Goal: Information Seeking & Learning: Check status

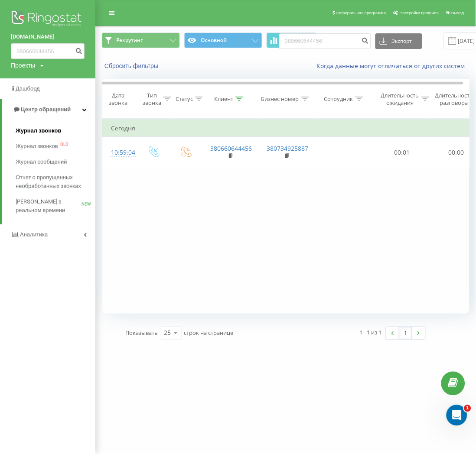
click at [35, 131] on span "Журнал звонков" at bounding box center [38, 131] width 45 height 9
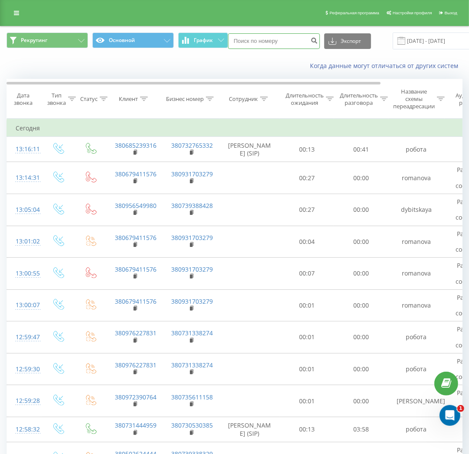
click at [283, 39] on input at bounding box center [274, 41] width 92 height 16
paste input "380502624444"
type input "380502624444"
click at [310, 37] on icon "submit" at bounding box center [313, 39] width 7 height 5
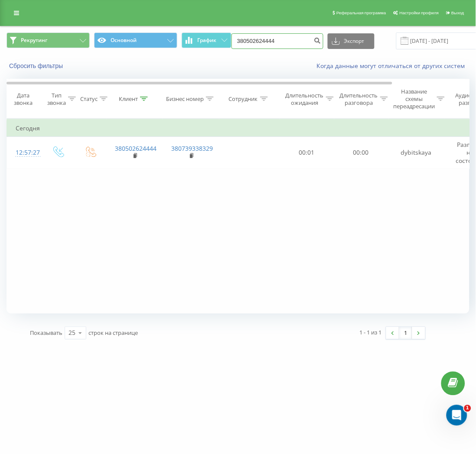
drag, startPoint x: 287, startPoint y: 37, endPoint x: 316, endPoint y: 26, distance: 30.8
click at [182, 46] on div "Рекрутинг Основной График 380502624444 Экспорт .csv .xls .xlsx 22.06.2025 - 22.…" at bounding box center [237, 40] width 463 height 17
paste input "960189075"
type input "380960189075"
click at [317, 37] on icon "submit" at bounding box center [317, 39] width 7 height 5
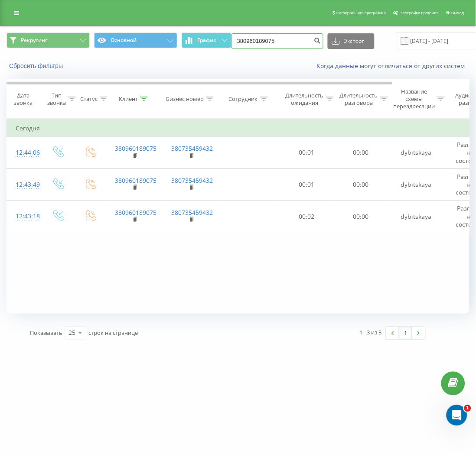
click at [297, 36] on input "380960189075" at bounding box center [277, 41] width 92 height 16
paste input "9058684"
type input "380990586845"
click at [314, 37] on icon "submit" at bounding box center [317, 39] width 7 height 5
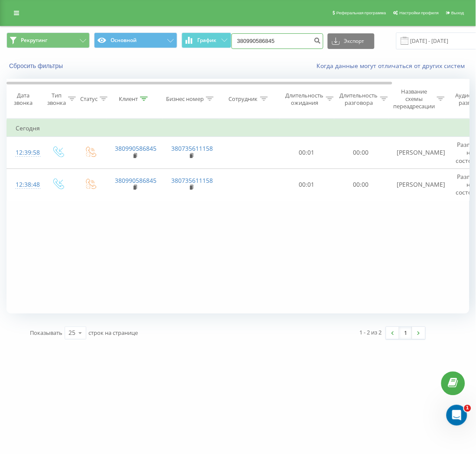
click at [301, 42] on input "380990586845" at bounding box center [277, 41] width 92 height 16
paste input "62998242"
type input "380962998242"
click at [318, 42] on button "submit" at bounding box center [318, 41] width 12 height 16
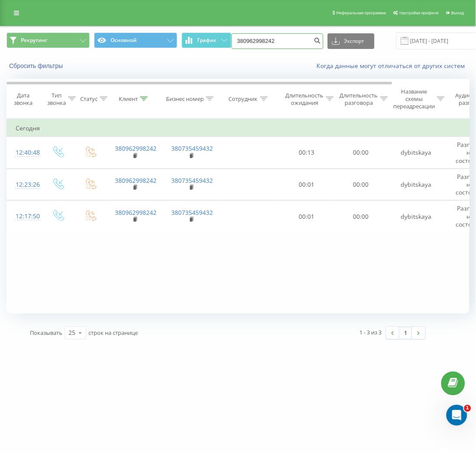
click at [291, 45] on input "380962998242" at bounding box center [277, 41] width 92 height 16
paste input "48734925289"
type input "48734925289"
click at [314, 42] on icon "submit" at bounding box center [317, 39] width 7 height 5
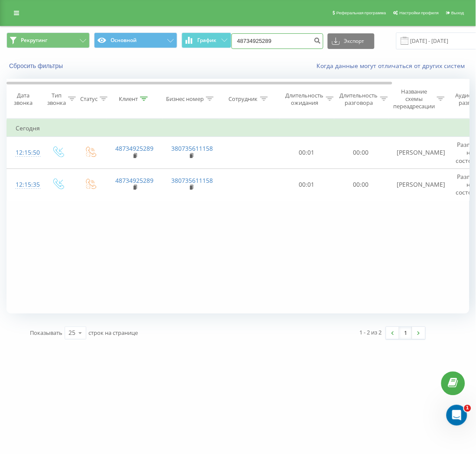
click at [288, 42] on input "48734925289" at bounding box center [277, 41] width 92 height 16
paste input "38093213900"
click at [288, 42] on input "380932139009" at bounding box center [277, 41] width 92 height 16
type input "380932139009"
click at [318, 38] on icon "submit" at bounding box center [317, 39] width 7 height 5
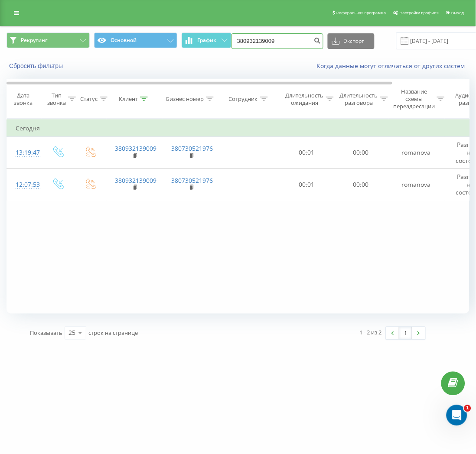
click at [285, 42] on input "380932139009" at bounding box center [277, 41] width 92 height 16
paste input "633518106"
type input "380633518106"
click at [315, 42] on icon "submit" at bounding box center [317, 39] width 7 height 5
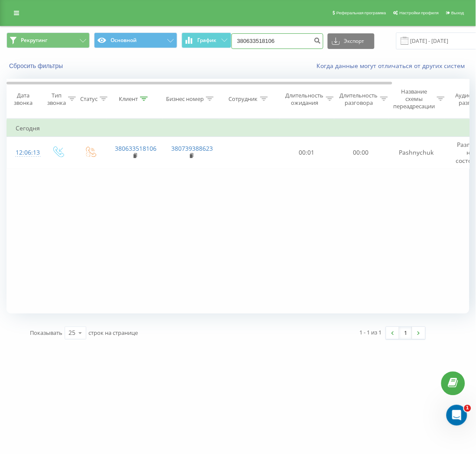
click at [279, 44] on input "380633518106" at bounding box center [277, 41] width 92 height 16
paste input "967877342"
type input "380967877342"
click at [314, 40] on icon "submit" at bounding box center [317, 39] width 7 height 5
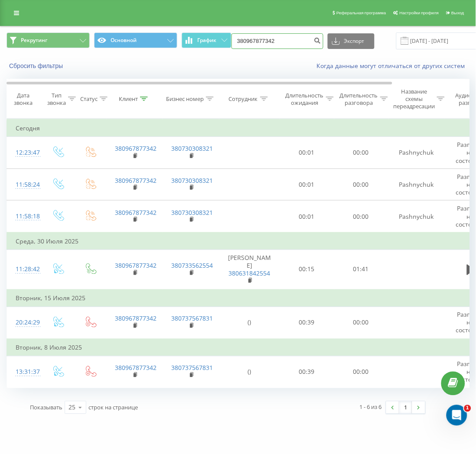
click at [286, 45] on input "380967877342" at bounding box center [277, 41] width 92 height 16
paste input "51732744"
type input "380951732744"
click at [314, 41] on icon "submit" at bounding box center [317, 39] width 7 height 5
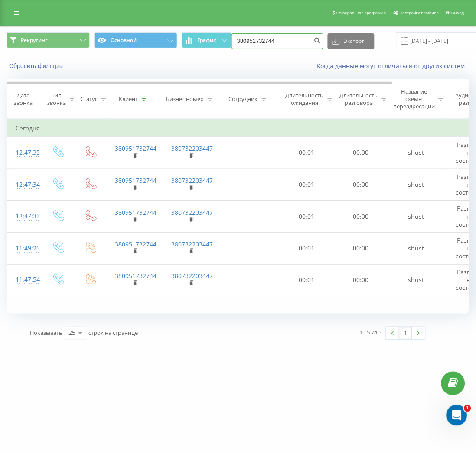
click at [284, 41] on input "380951732744" at bounding box center [277, 41] width 92 height 16
paste input "77239528"
type input "380977239528"
click at [316, 41] on icon "submit" at bounding box center [317, 39] width 7 height 5
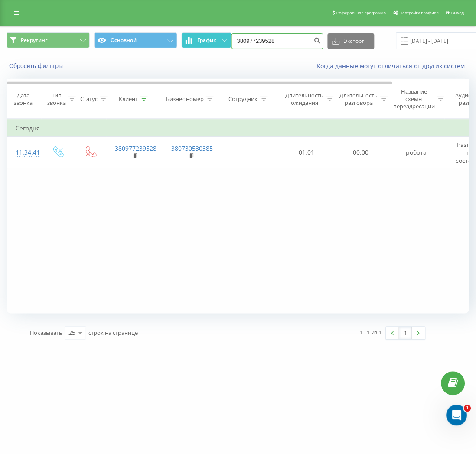
drag, startPoint x: 249, startPoint y: 40, endPoint x: 186, endPoint y: 40, distance: 62.4
click at [186, 40] on div "Рекрутинг Основной График 380977239528 Экспорт .csv .xls .xlsx 22.06.2025 - 22.…" at bounding box center [237, 40] width 463 height 17
paste input "6643373"
type input "380966433738"
click at [318, 39] on icon "submit" at bounding box center [317, 39] width 7 height 5
